Goal: Information Seeking & Learning: Learn about a topic

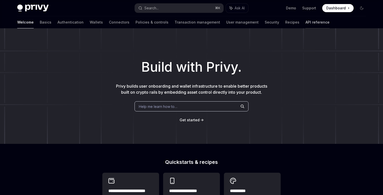
click at [305, 22] on link "API reference" at bounding box center [317, 22] width 24 height 12
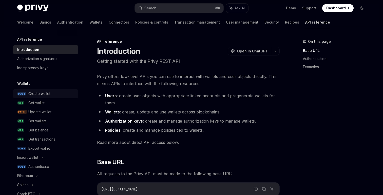
click at [48, 93] on div "Create wallet" at bounding box center [39, 94] width 22 height 6
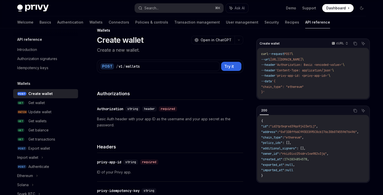
scroll to position [15, 0]
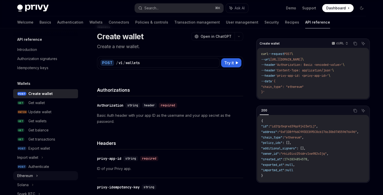
click at [28, 179] on div "Ethereum" at bounding box center [45, 175] width 65 height 9
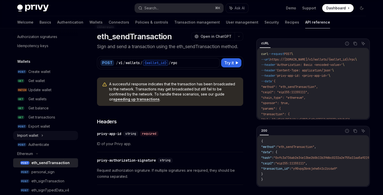
scroll to position [1, 0]
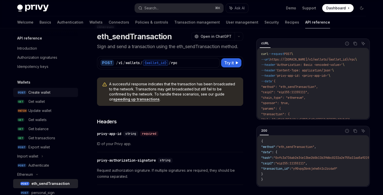
click at [37, 93] on div "Create wallet" at bounding box center [39, 92] width 22 height 6
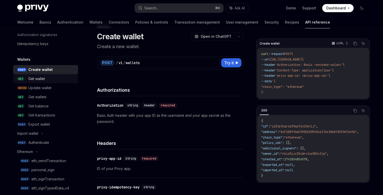
scroll to position [34, 0]
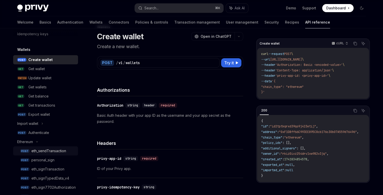
click at [53, 148] on div "eth_sendTransaction" at bounding box center [48, 151] width 35 height 6
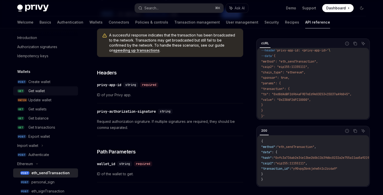
scroll to position [8, 0]
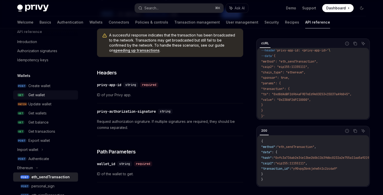
click at [34, 95] on div "Get wallet" at bounding box center [36, 95] width 16 height 6
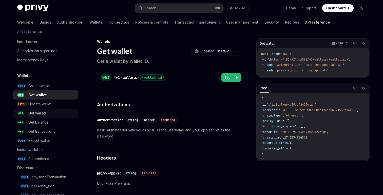
click at [50, 116] on div "Get wallets" at bounding box center [51, 113] width 47 height 6
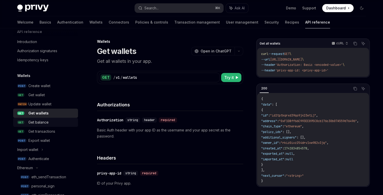
click at [50, 123] on div "Get balance" at bounding box center [51, 122] width 47 height 6
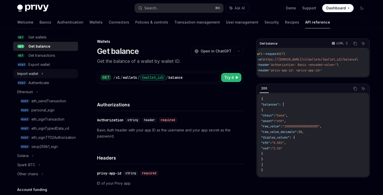
scroll to position [104, 0]
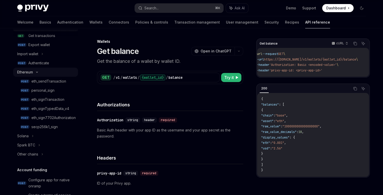
click at [34, 74] on div "Ethereum" at bounding box center [45, 72] width 65 height 9
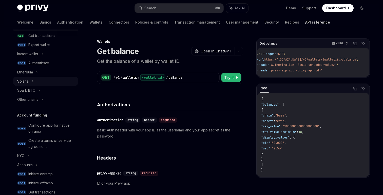
click at [31, 82] on div "Solana" at bounding box center [45, 81] width 65 height 9
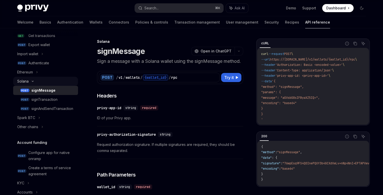
click at [31, 82] on div "Solana" at bounding box center [45, 81] width 65 height 9
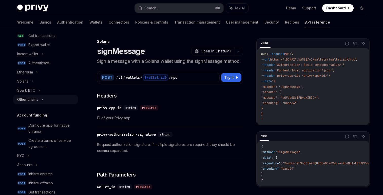
click at [32, 102] on div "Other chains" at bounding box center [27, 99] width 21 height 6
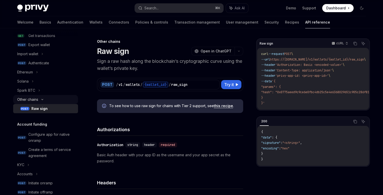
click at [34, 99] on div "Other chains" at bounding box center [27, 99] width 21 height 6
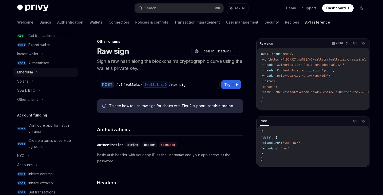
click at [30, 71] on div "Ethereum" at bounding box center [25, 72] width 16 height 6
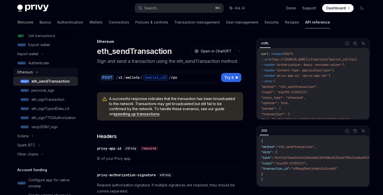
click at [30, 71] on div "Ethereum" at bounding box center [25, 72] width 16 height 6
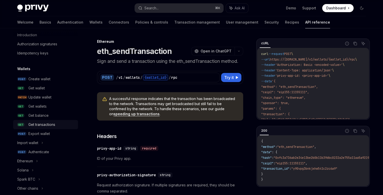
scroll to position [11, 0]
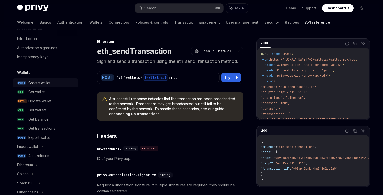
click at [41, 83] on div "Create wallet" at bounding box center [39, 83] width 22 height 6
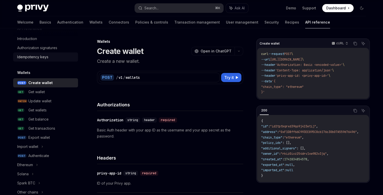
click at [38, 56] on div "Idempotency keys" at bounding box center [32, 57] width 31 height 6
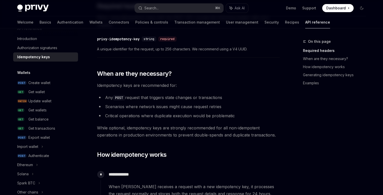
scroll to position [51, 0]
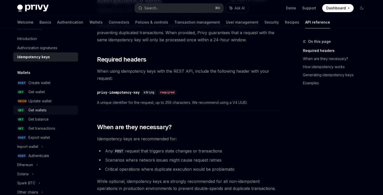
click at [36, 109] on div "Get wallets" at bounding box center [37, 110] width 18 height 6
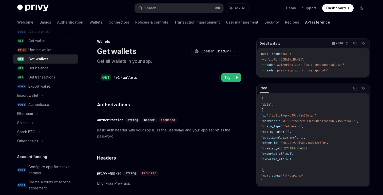
scroll to position [65, 0]
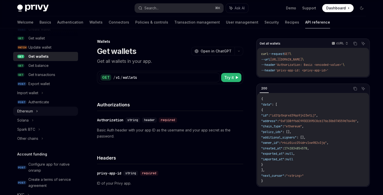
click at [36, 114] on div "Ethereum" at bounding box center [45, 111] width 65 height 9
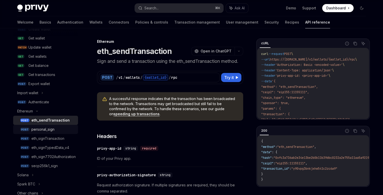
click at [59, 130] on div "personal_sign" at bounding box center [53, 129] width 44 height 6
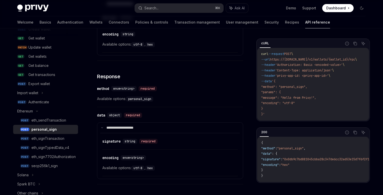
scroll to position [270, 0]
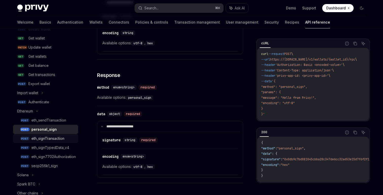
click at [50, 139] on div "eth_signTransaction" at bounding box center [47, 138] width 33 height 6
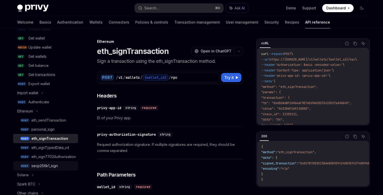
click at [50, 163] on div "secp256k1_sign" at bounding box center [44, 166] width 26 height 6
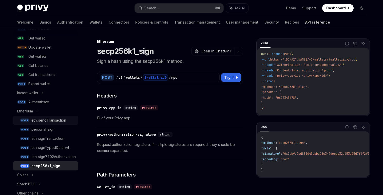
click at [42, 121] on div "eth_sendTransaction" at bounding box center [48, 120] width 35 height 6
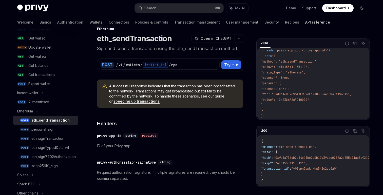
scroll to position [11, 0]
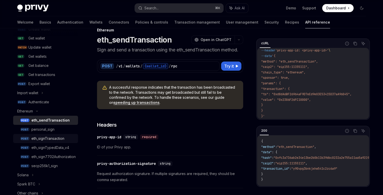
click at [41, 139] on div "eth_signTransaction" at bounding box center [47, 138] width 33 height 6
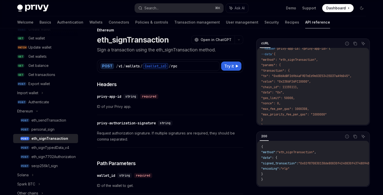
scroll to position [25, 0]
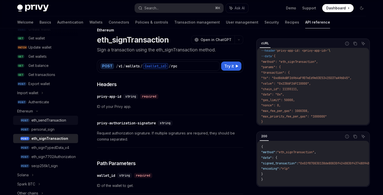
click at [54, 122] on div "eth_sendTransaction" at bounding box center [48, 120] width 35 height 6
type textarea "*"
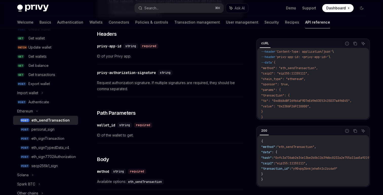
scroll to position [97, 0]
